Goal: Task Accomplishment & Management: Complete application form

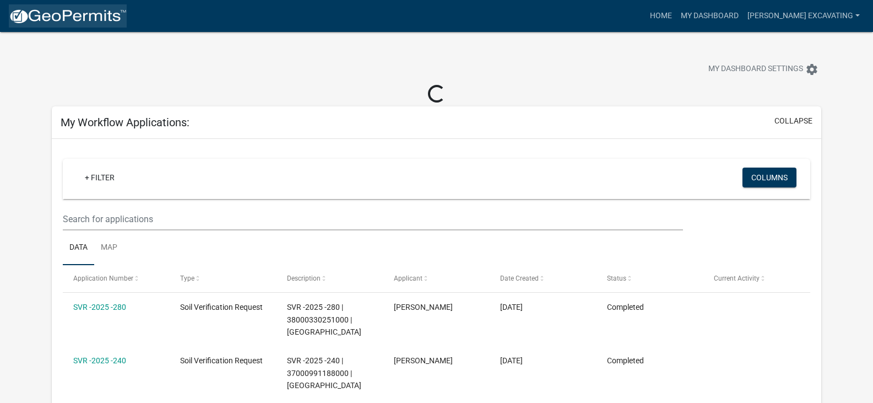
click at [28, 14] on img at bounding box center [68, 16] width 118 height 17
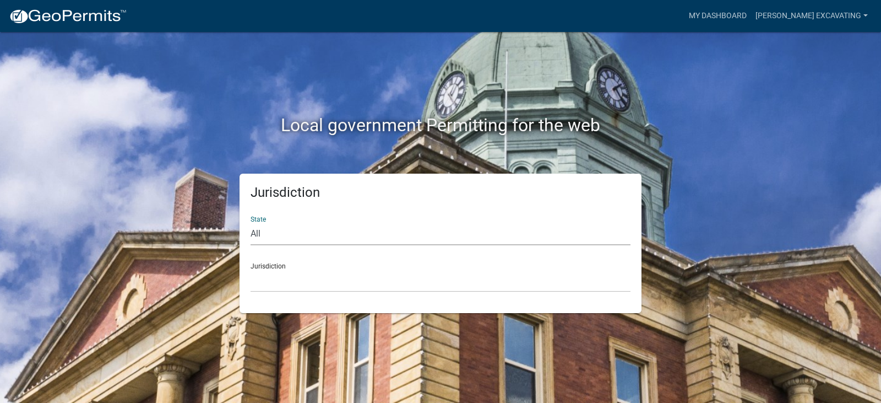
click at [254, 230] on select "All [US_STATE] [US_STATE] [US_STATE] [US_STATE] [US_STATE] [US_STATE] [US_STATE…" at bounding box center [441, 234] width 380 height 23
select select "[US_STATE]"
click at [251, 223] on select "All [US_STATE] [US_STATE] [US_STATE] [US_STATE] [US_STATE] [US_STATE] [US_STATE…" at bounding box center [441, 234] width 380 height 23
click at [278, 284] on select "[GEOGRAPHIC_DATA], [US_STATE] [GEOGRAPHIC_DATA], [US_STATE] [GEOGRAPHIC_DATA], …" at bounding box center [441, 280] width 380 height 23
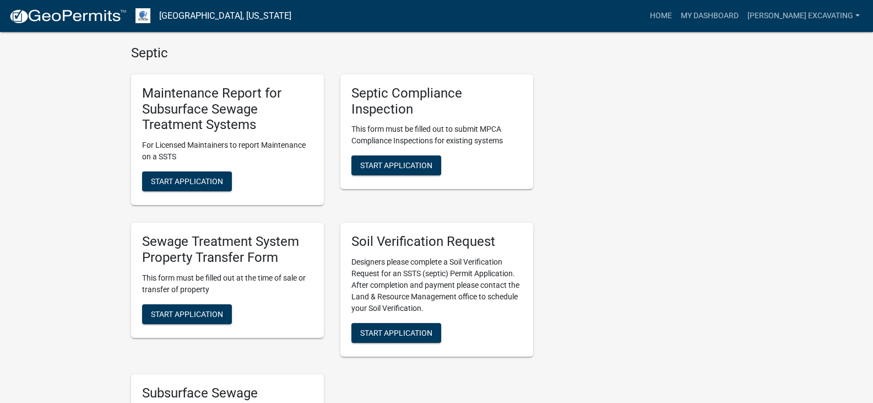
scroll to position [771, 0]
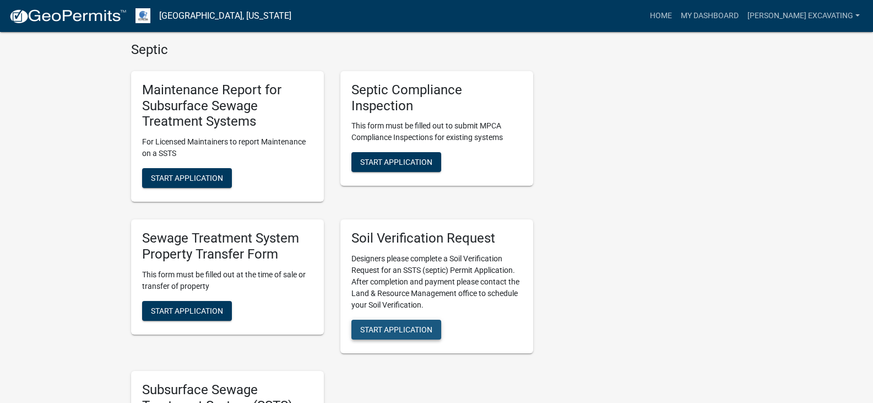
click at [409, 333] on span "Start Application" at bounding box center [396, 329] width 72 height 9
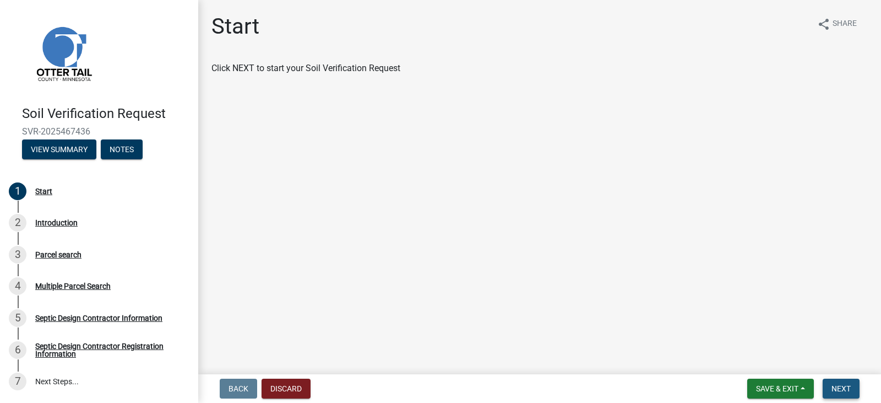
click at [854, 387] on button "Next" at bounding box center [841, 388] width 37 height 20
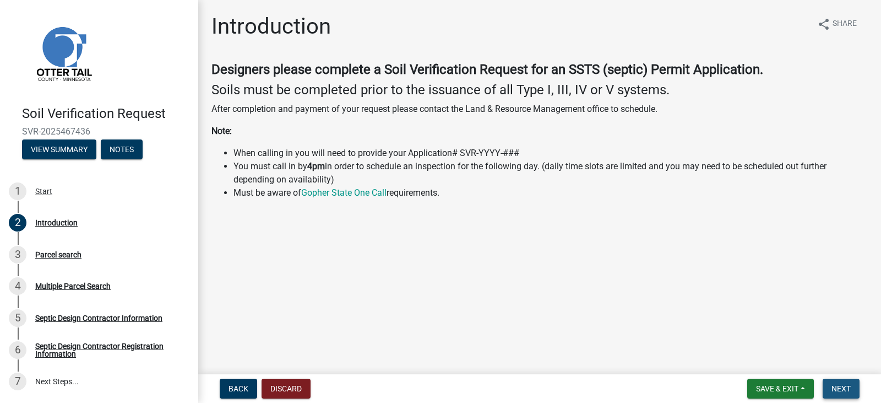
click at [842, 392] on span "Next" at bounding box center [841, 388] width 19 height 9
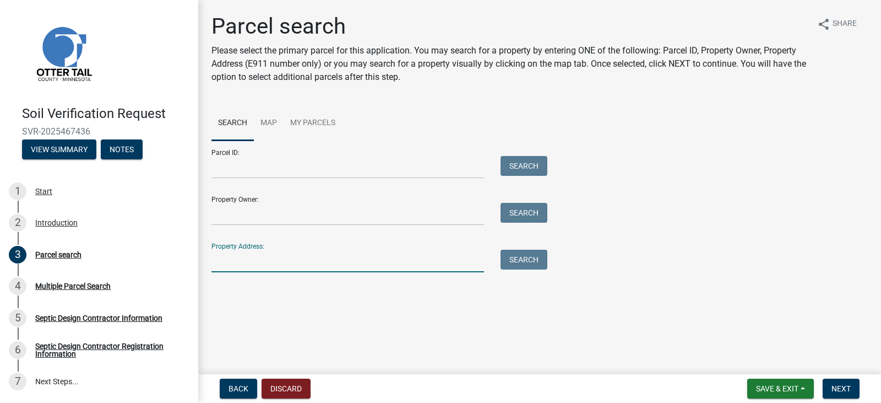
click at [225, 261] on input "Property Address:" at bounding box center [348, 261] width 273 height 23
type input "27748"
click at [518, 262] on button "Search" at bounding box center [524, 260] width 47 height 20
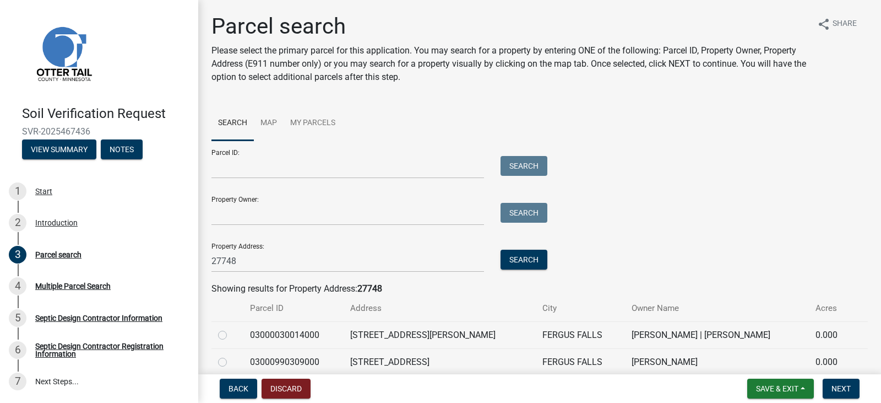
click at [231, 328] on label at bounding box center [231, 328] width 0 height 0
click at [231, 335] on input "radio" at bounding box center [234, 331] width 7 height 7
radio input "true"
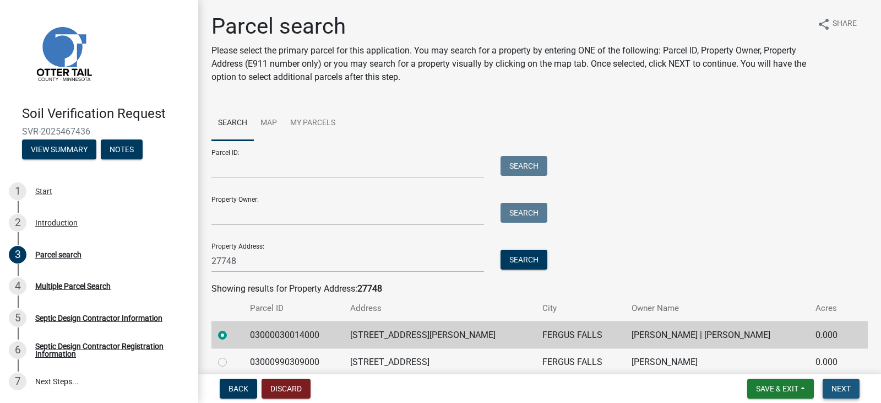
click at [845, 390] on span "Next" at bounding box center [841, 388] width 19 height 9
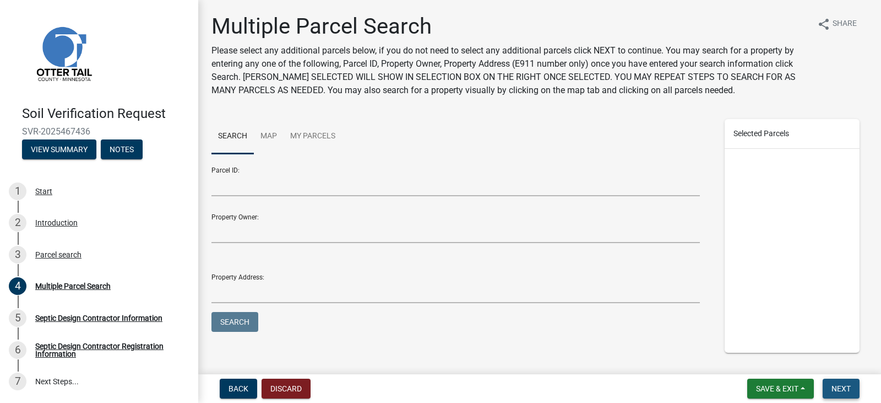
click at [845, 390] on span "Next" at bounding box center [841, 388] width 19 height 9
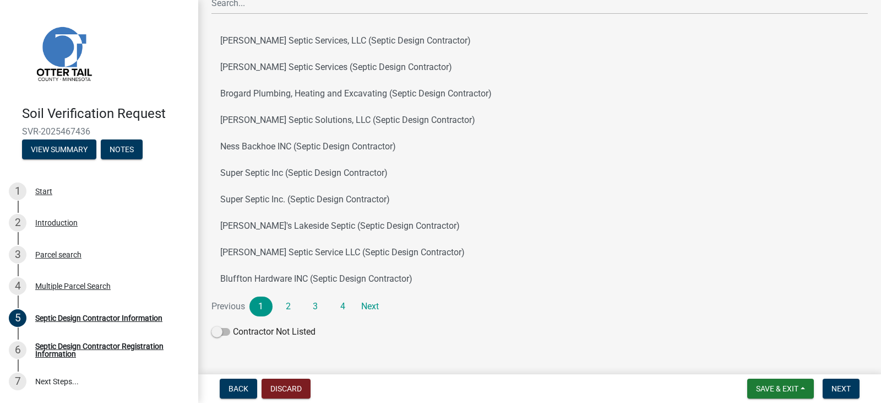
scroll to position [170, 0]
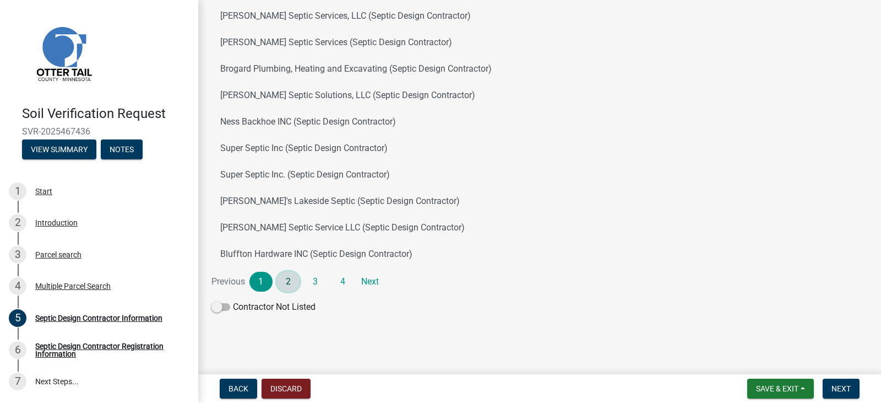
click at [288, 281] on link "2" at bounding box center [288, 282] width 23 height 20
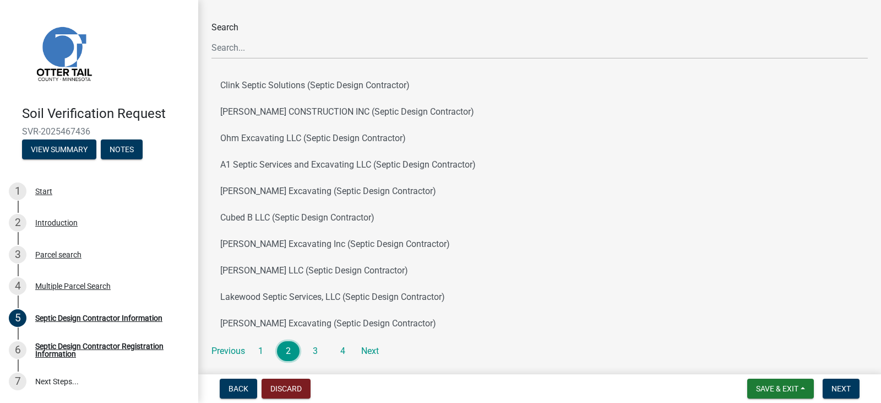
scroll to position [99, 0]
click at [315, 350] on link "3" at bounding box center [315, 352] width 23 height 20
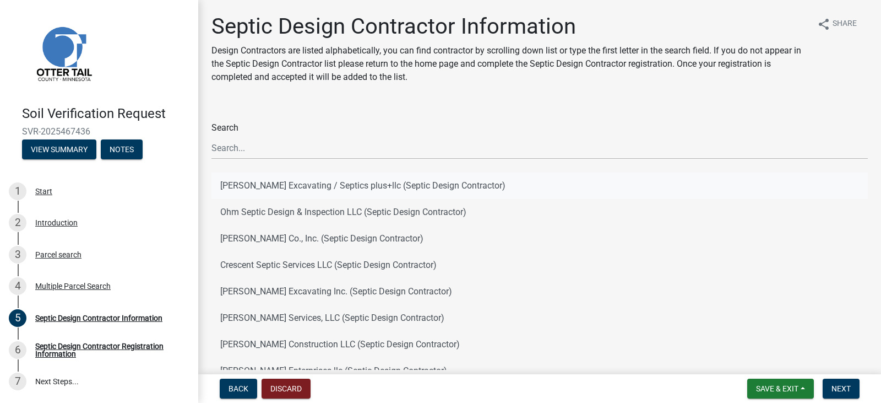
click at [263, 186] on button "[PERSON_NAME] Excavating / Septics plus+llc (Septic Design Contractor)" at bounding box center [540, 185] width 657 height 26
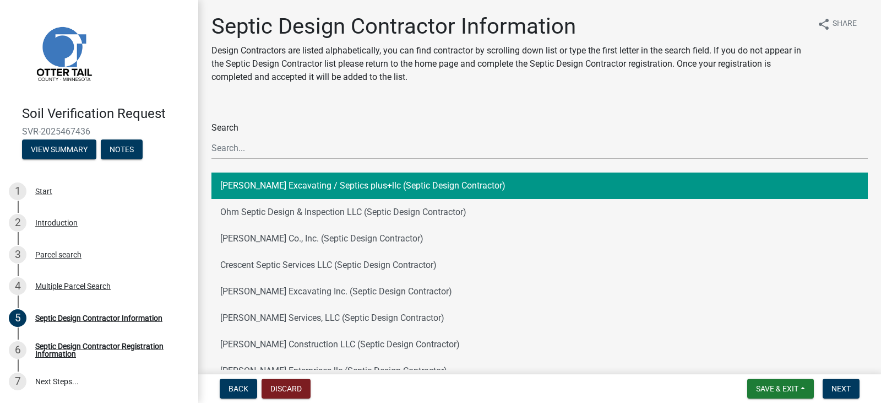
click at [263, 186] on button "[PERSON_NAME] Excavating / Septics plus+llc (Septic Design Contractor)" at bounding box center [540, 185] width 657 height 26
click at [840, 395] on button "Next" at bounding box center [841, 388] width 37 height 20
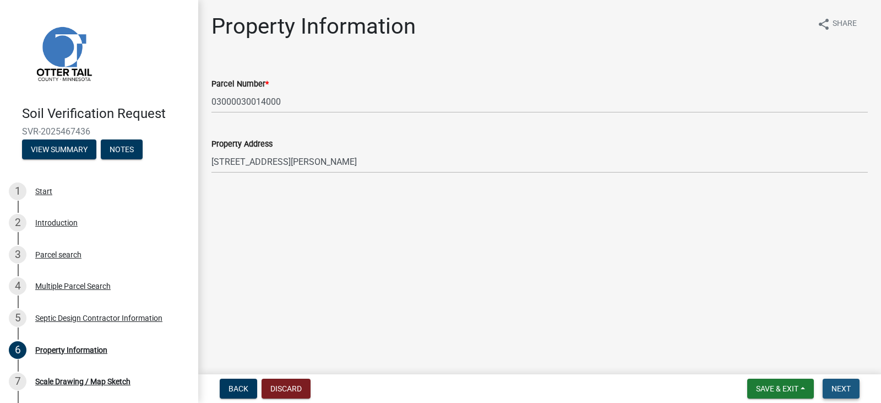
click at [842, 389] on span "Next" at bounding box center [841, 388] width 19 height 9
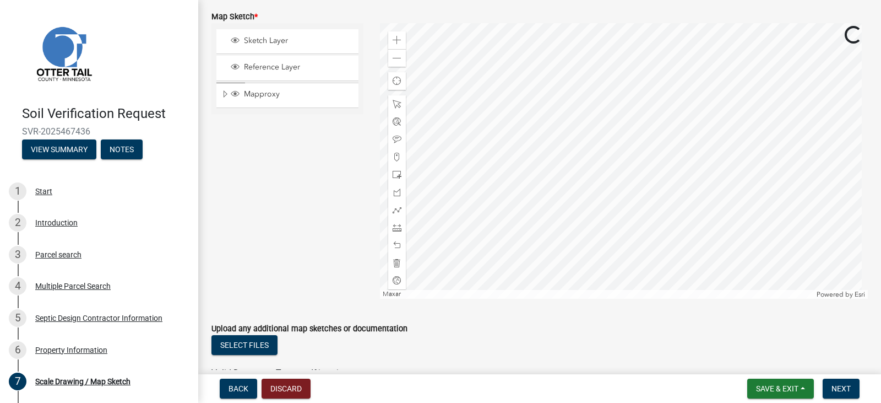
scroll to position [313, 0]
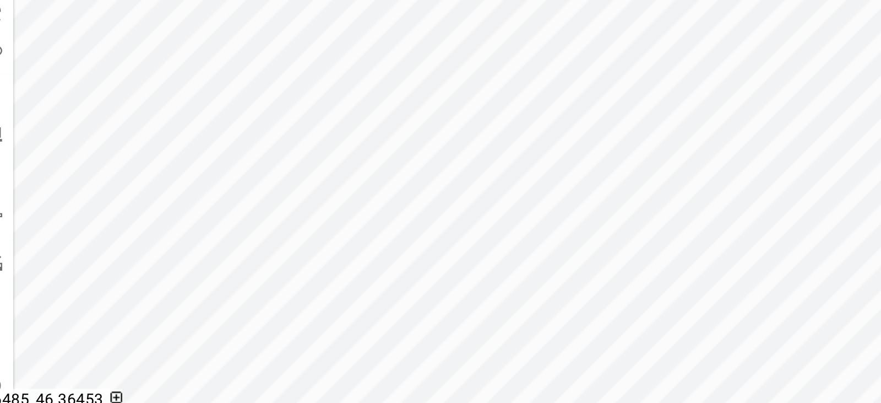
click at [570, 247] on div at bounding box center [624, 157] width 489 height 275
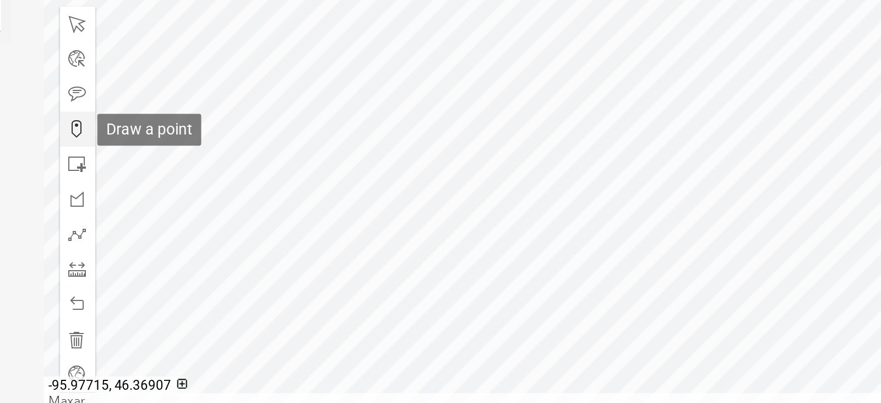
click at [394, 153] on span at bounding box center [397, 153] width 9 height 9
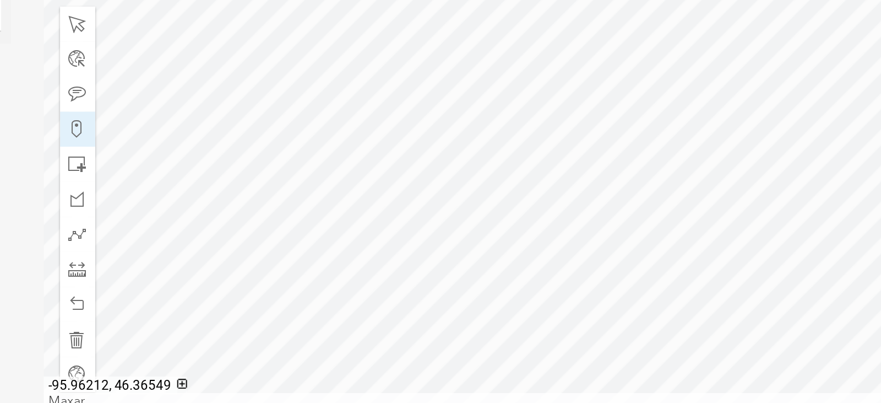
click at [606, 228] on div at bounding box center [624, 157] width 489 height 275
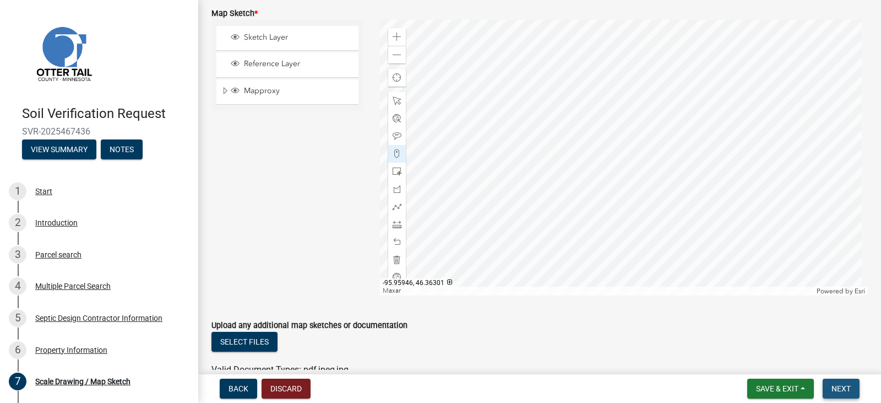
click at [840, 386] on span "Next" at bounding box center [841, 388] width 19 height 9
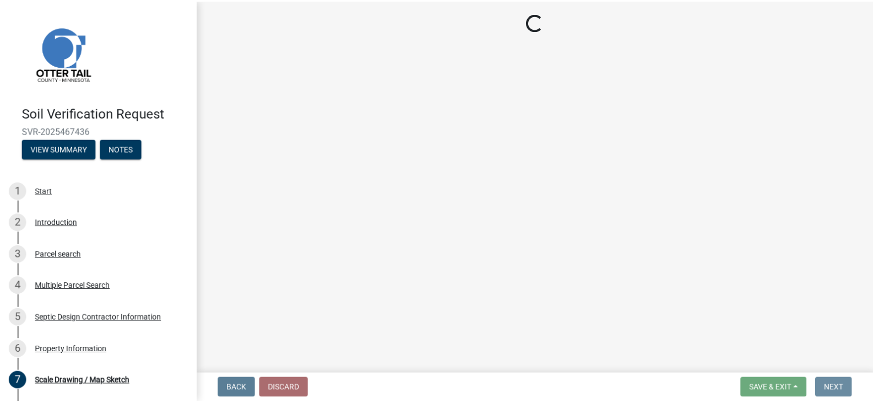
scroll to position [0, 0]
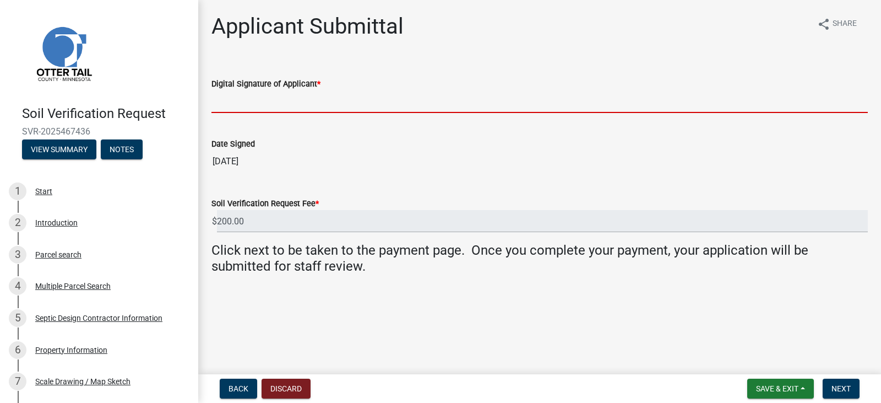
click at [283, 105] on input "Digital Signature of Applicant *" at bounding box center [540, 101] width 657 height 23
type input "[PERSON_NAME]"
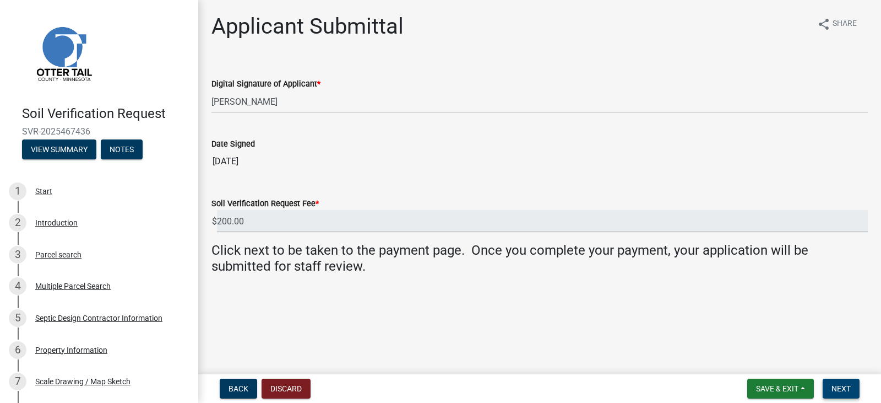
drag, startPoint x: 825, startPoint y: 318, endPoint x: 841, endPoint y: 383, distance: 67.6
click at [841, 383] on wm-app "Soil Verification Request SVR-2025467436 View Summary Notes 1 Start 2 Introduct…" at bounding box center [440, 201] width 881 height 403
click at [841, 384] on span "Next" at bounding box center [841, 388] width 19 height 9
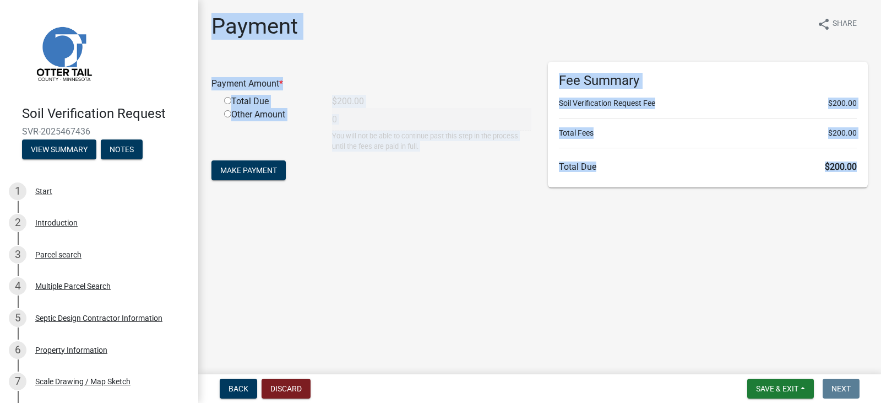
click at [746, 281] on main "Payment share Share Payment Amount * Total Due $200.00 Other Amount 0 You will …" at bounding box center [539, 185] width 683 height 370
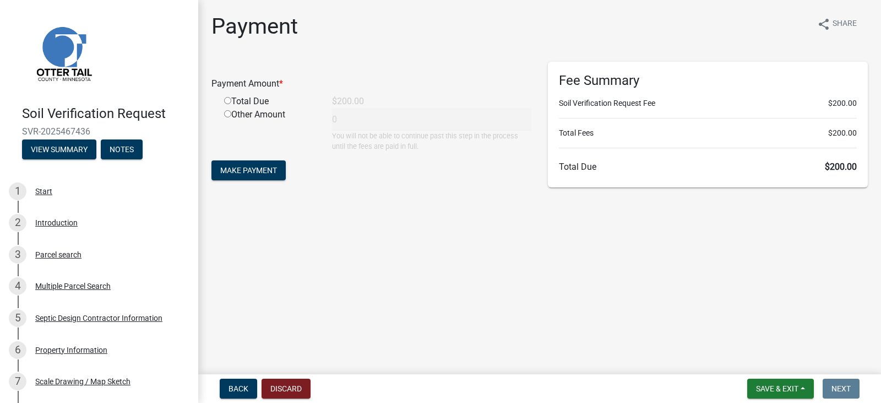
click at [226, 98] on input "radio" at bounding box center [227, 100] width 7 height 7
radio input "true"
type input "200"
click at [233, 172] on span "Make Payment" at bounding box center [248, 170] width 57 height 9
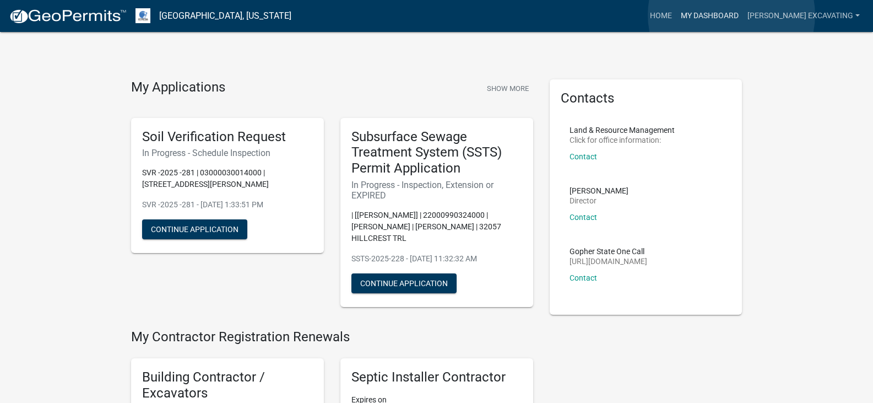
click at [731, 15] on link "My Dashboard" at bounding box center [709, 16] width 67 height 21
